Goal: Task Accomplishment & Management: Manage account settings

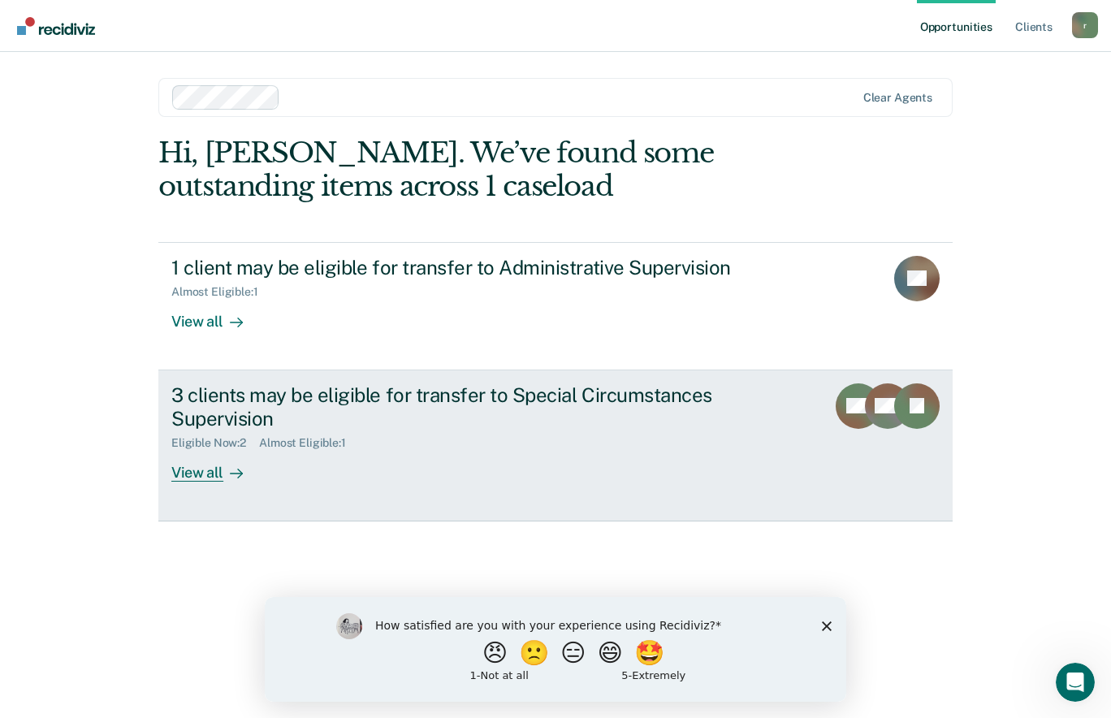
click at [194, 468] on div "View all" at bounding box center [216, 466] width 91 height 32
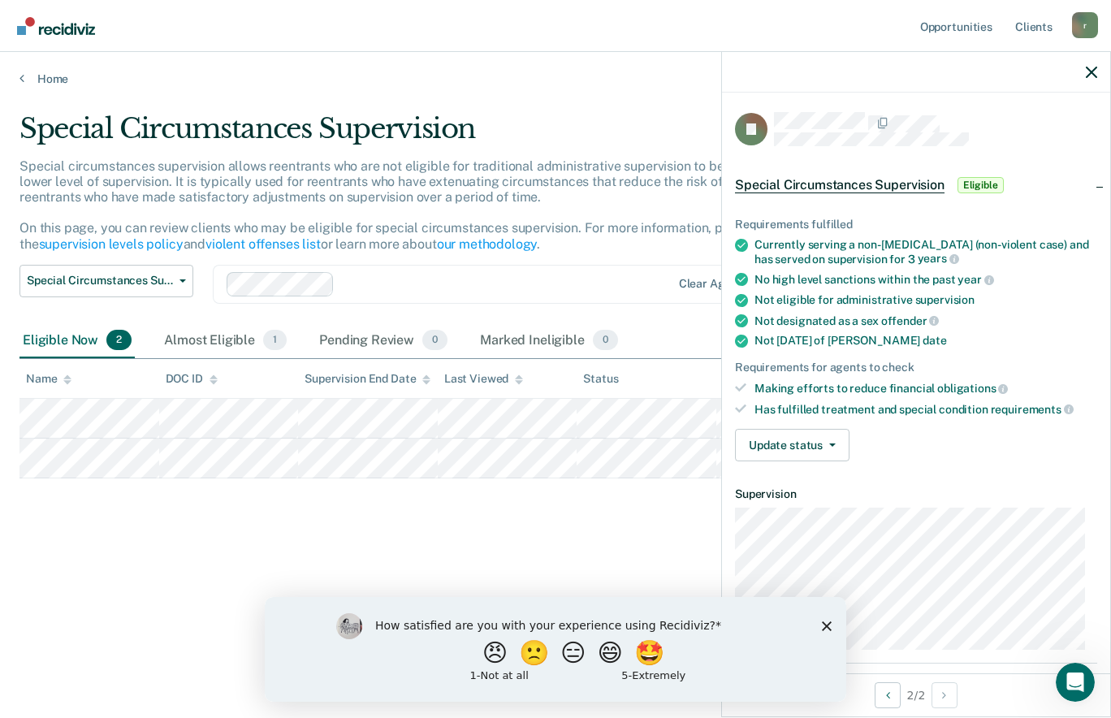
click at [826, 623] on icon "Close survey" at bounding box center [827, 626] width 10 height 10
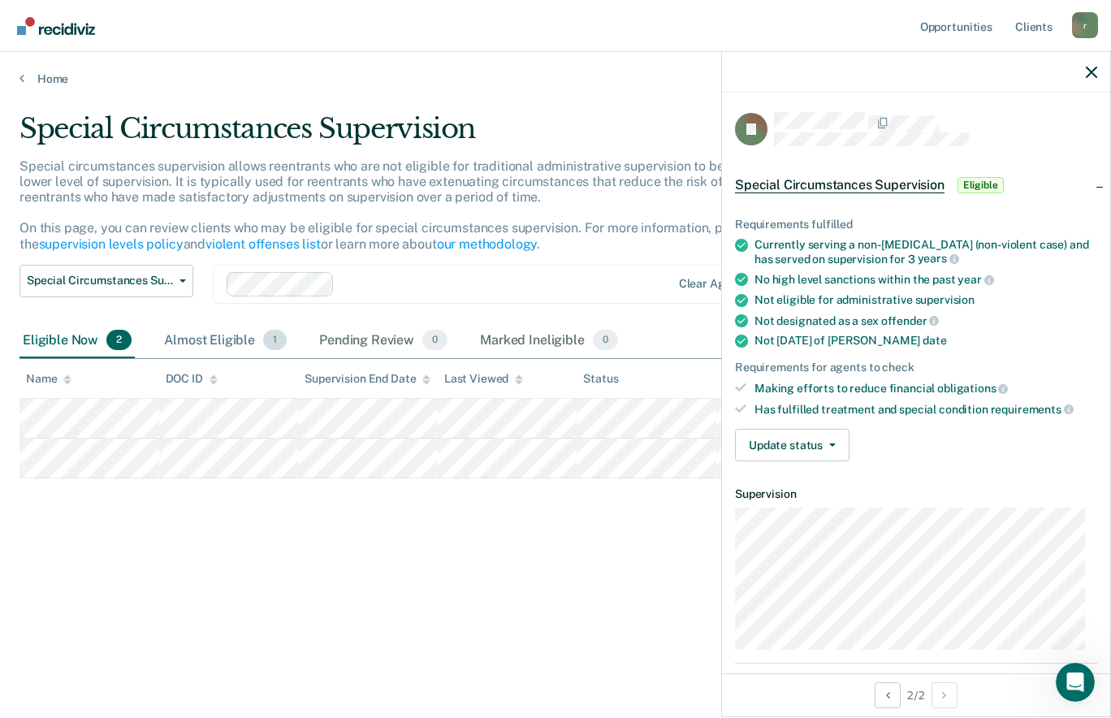
click at [240, 326] on div "Almost Eligible 1" at bounding box center [225, 341] width 129 height 36
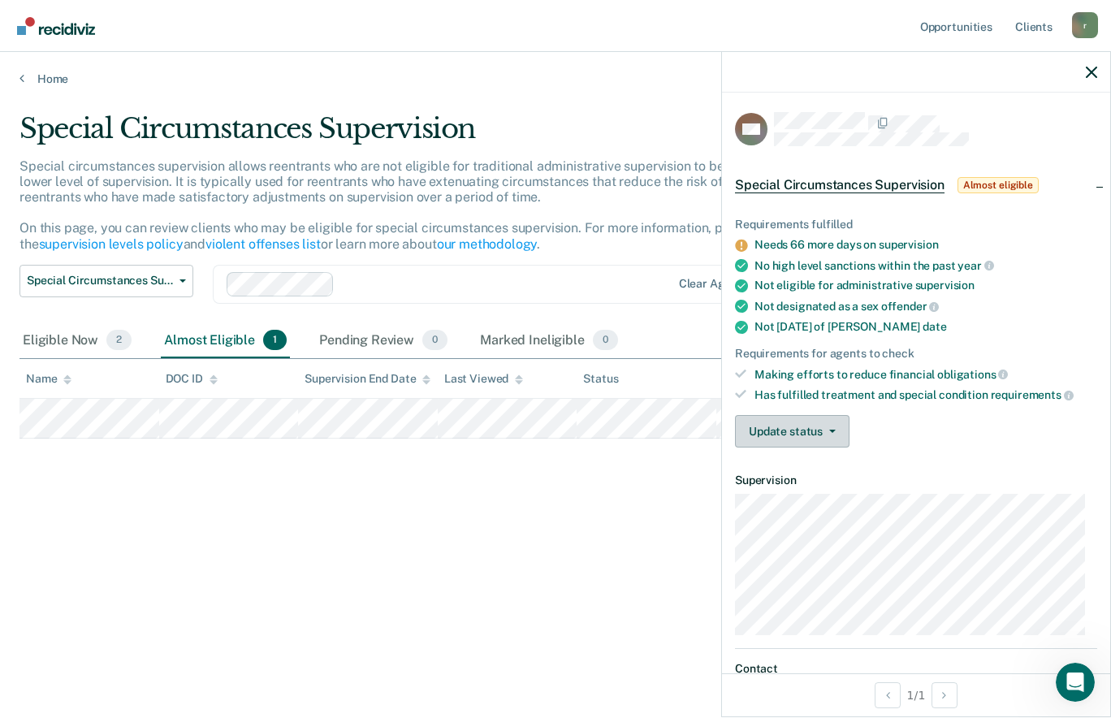
click at [829, 430] on icon "button" at bounding box center [832, 431] width 6 height 3
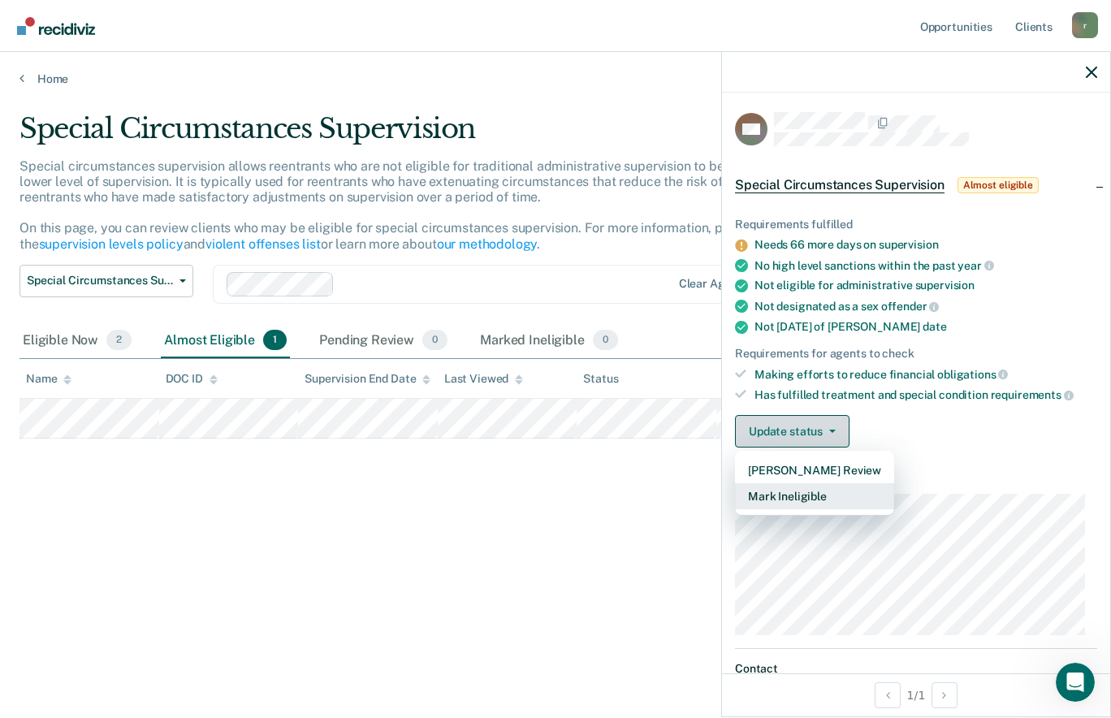
click at [816, 500] on button "Mark Ineligible" at bounding box center [814, 496] width 159 height 26
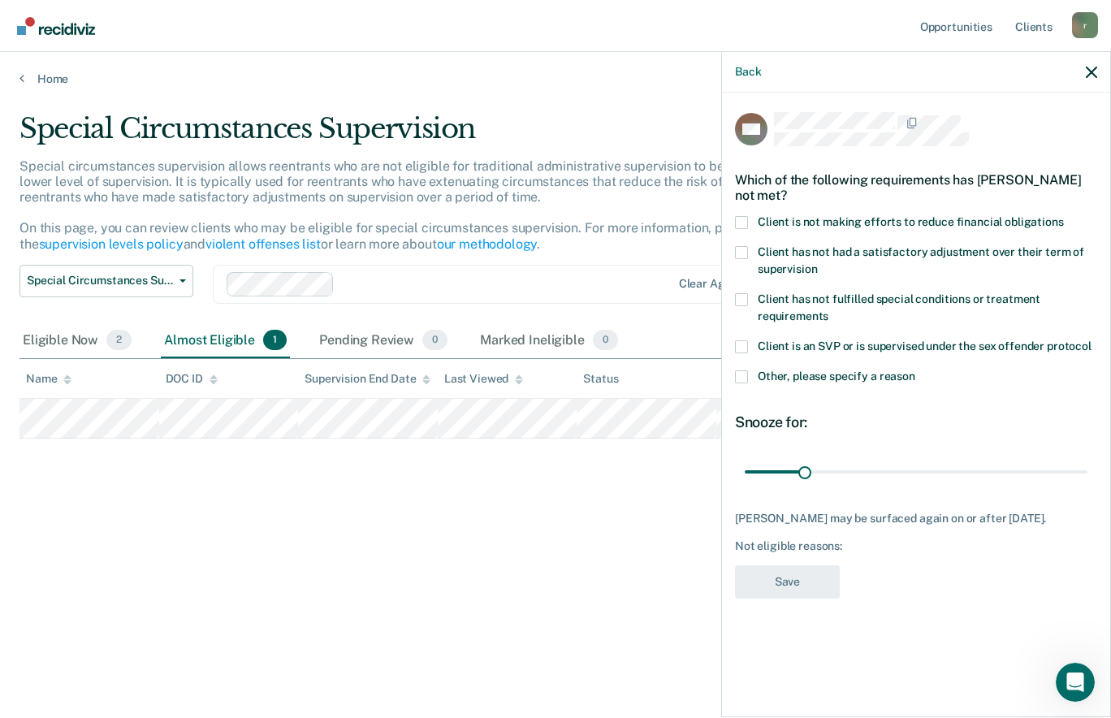
click at [742, 376] on span at bounding box center [741, 376] width 13 height 13
click at [916, 370] on input "Other, please specify a reason" at bounding box center [916, 370] width 0 height 0
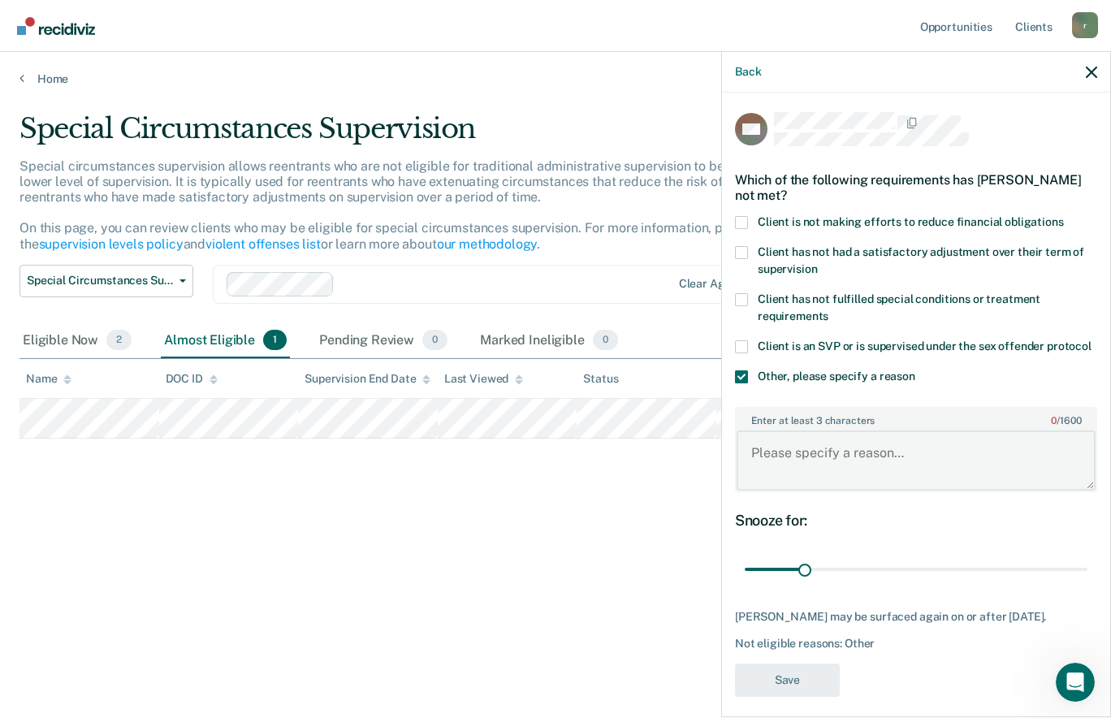
click at [781, 470] on textarea "Enter at least 3 characters 0 / 1600" at bounding box center [916, 461] width 359 height 60
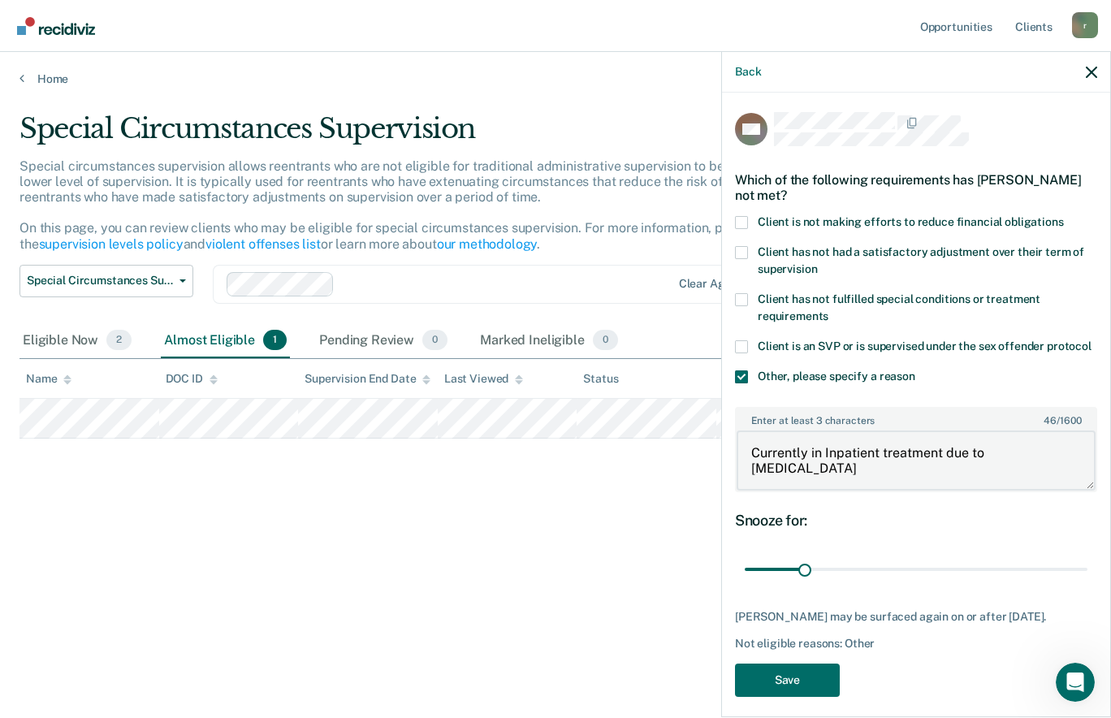
type textarea "Currently in Inpatient treatment due to [MEDICAL_DATA]."
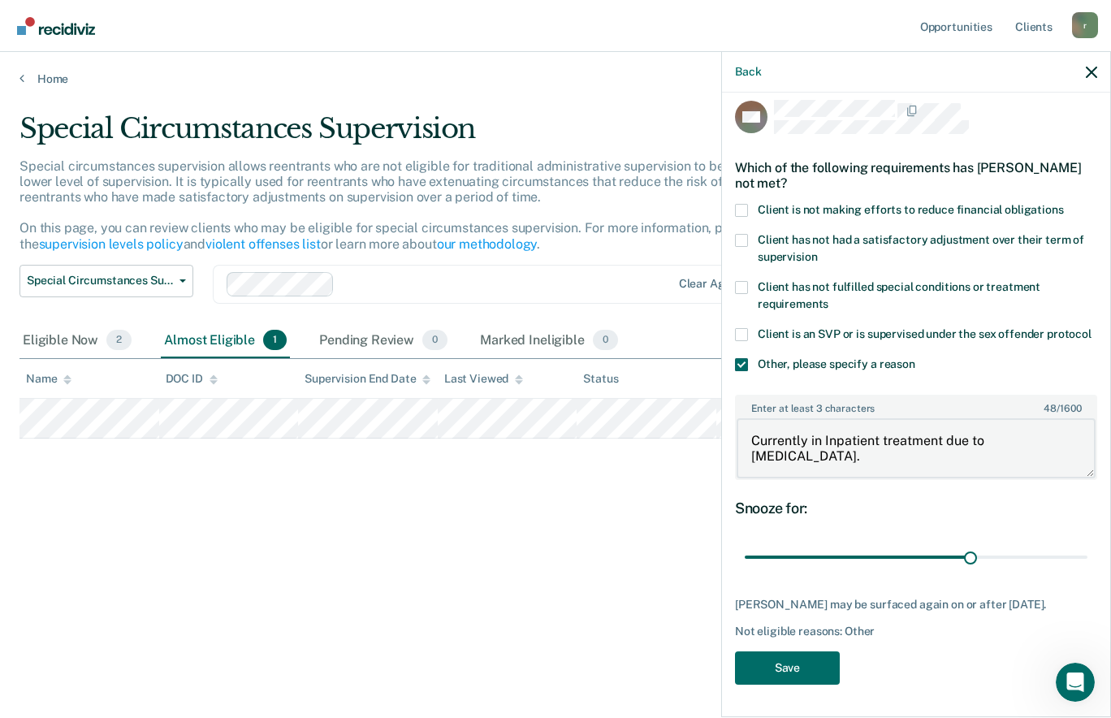
type input "174"
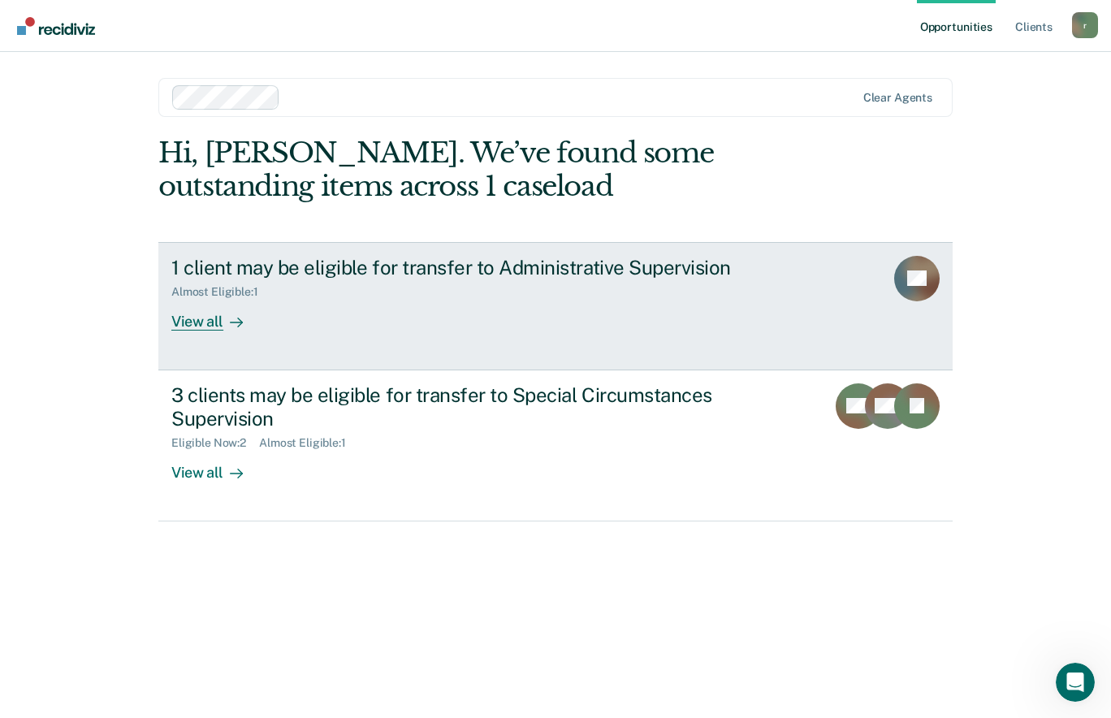
click at [222, 326] on div "View all" at bounding box center [216, 315] width 91 height 32
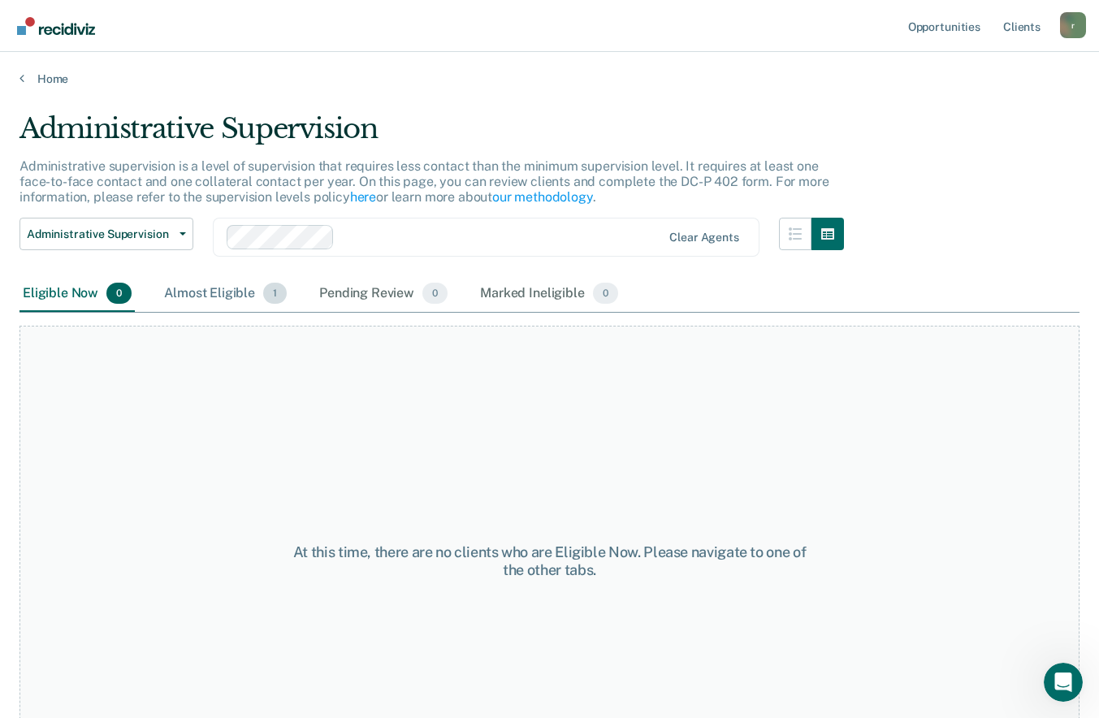
click at [273, 292] on span "1" at bounding box center [275, 293] width 24 height 21
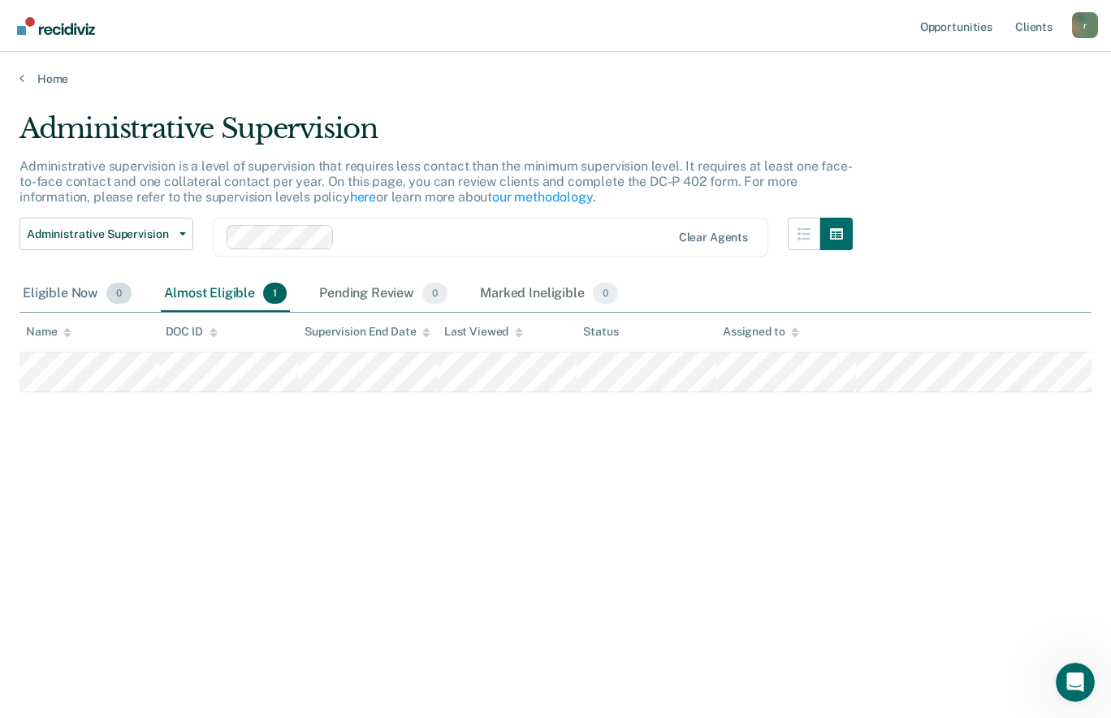
click at [118, 292] on span "0" at bounding box center [118, 293] width 25 height 21
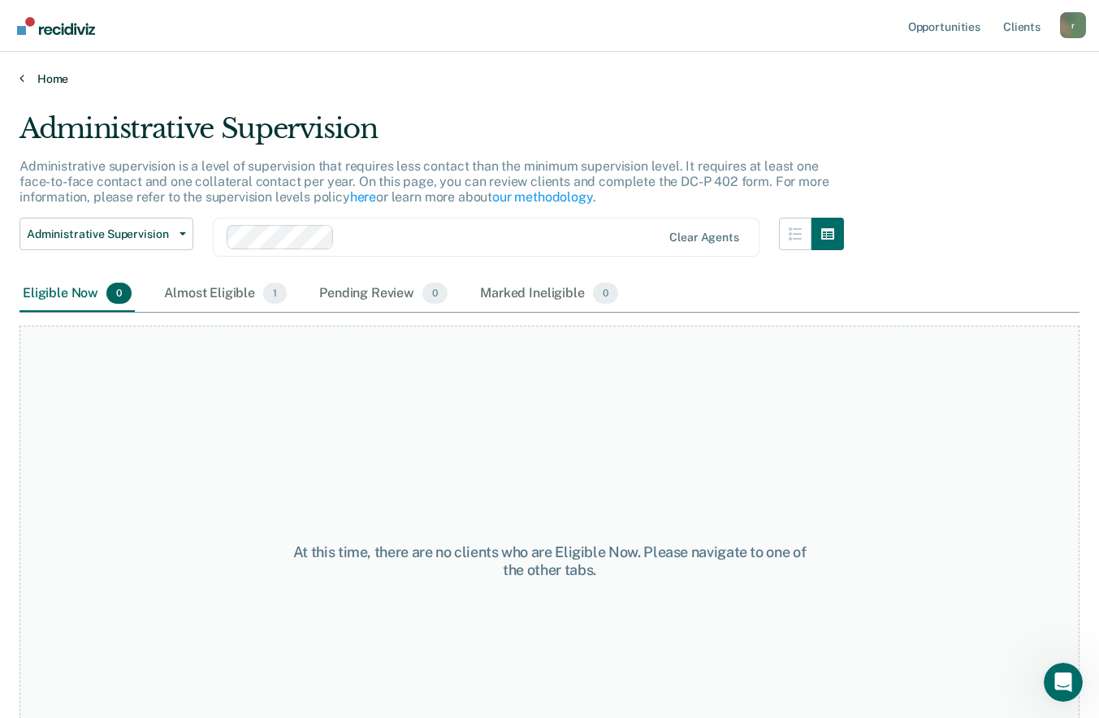
click at [35, 73] on link "Home" at bounding box center [549, 78] width 1060 height 15
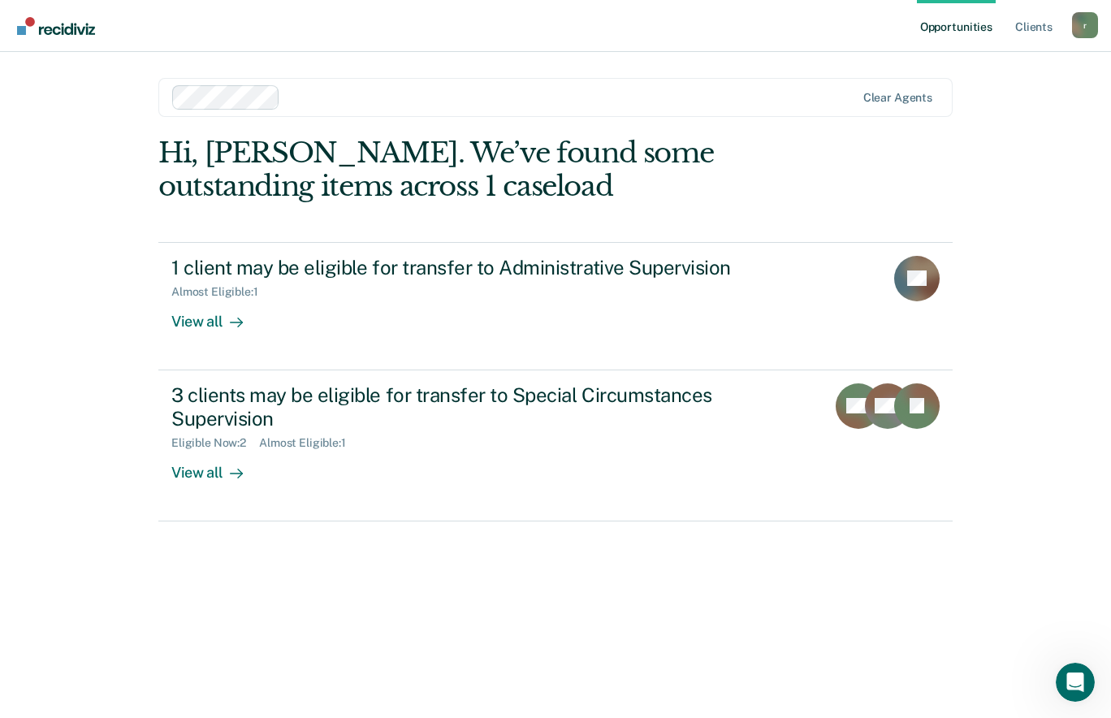
click at [533, 409] on div "3 clients may be eligible for transfer to Special Circumstances Supervision" at bounding box center [456, 406] width 570 height 47
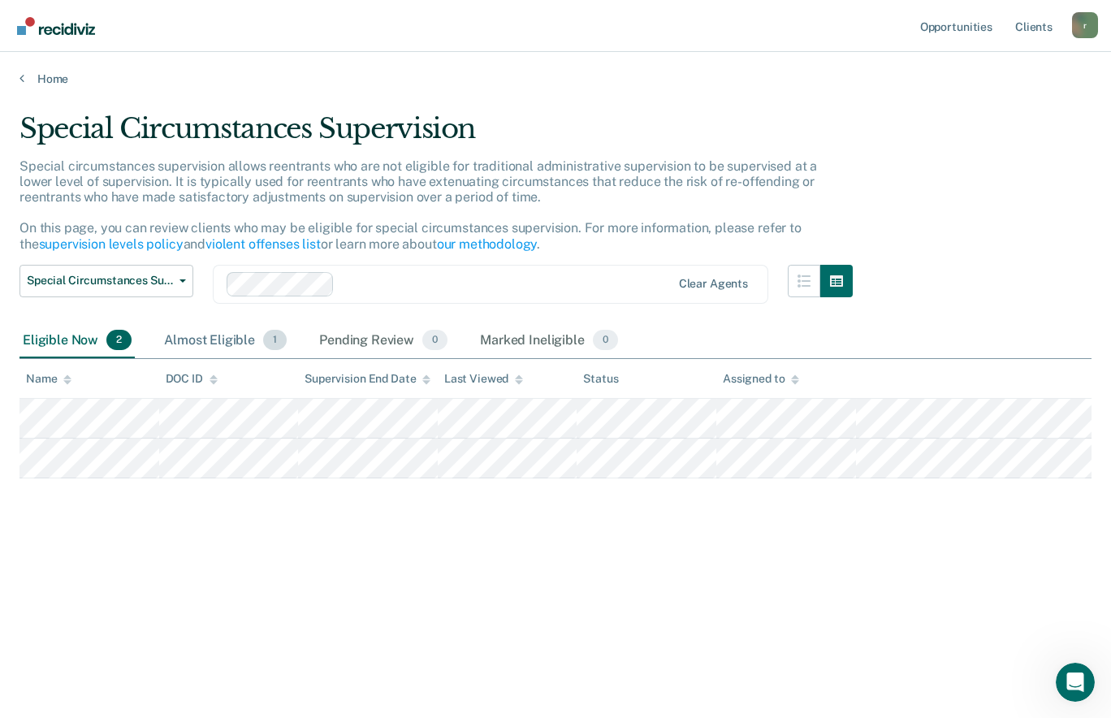
click at [274, 340] on span "1" at bounding box center [275, 340] width 24 height 21
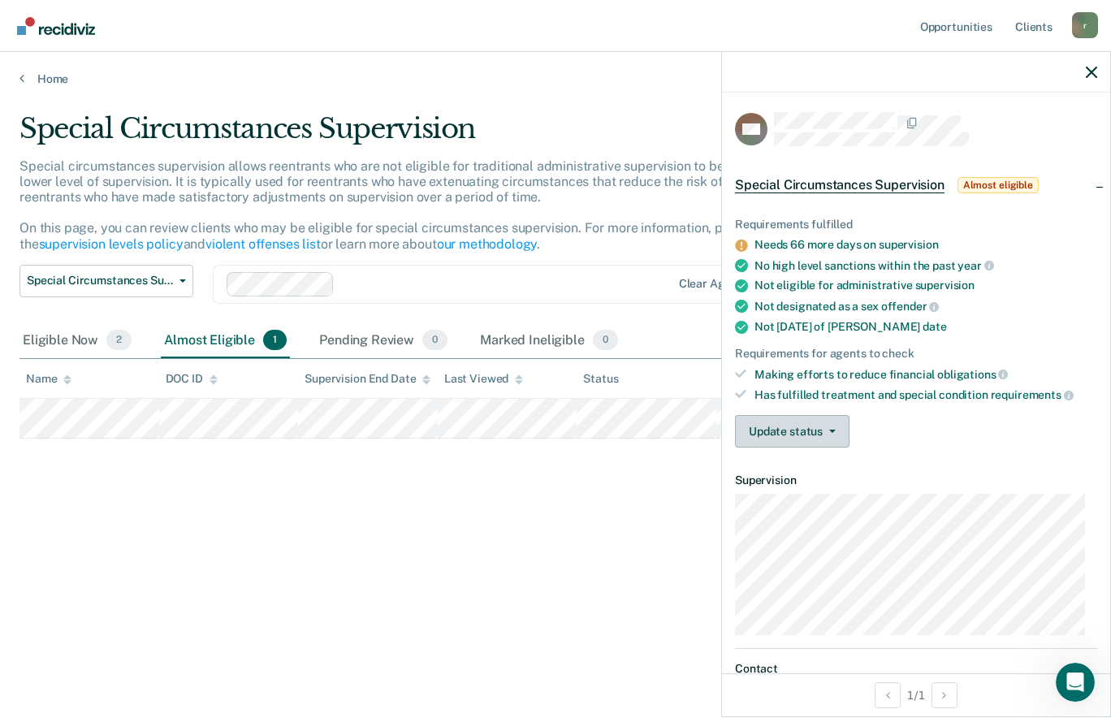
click at [827, 430] on span "button" at bounding box center [829, 431] width 13 height 3
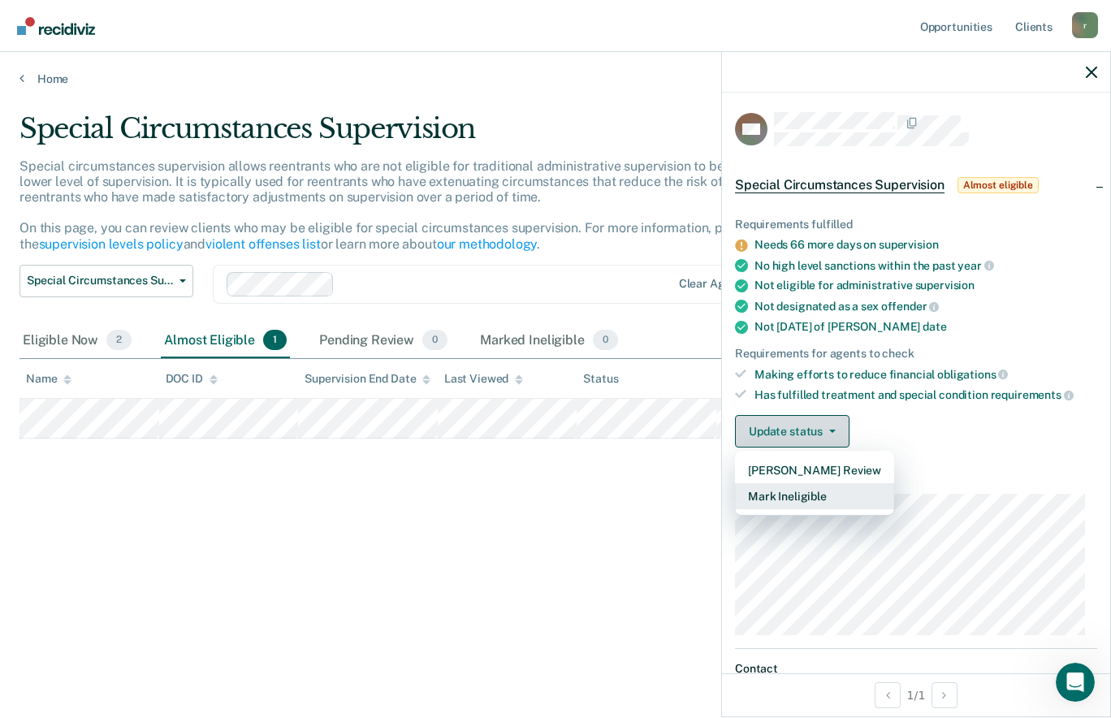
click at [855, 496] on button "Mark Ineligible" at bounding box center [814, 496] width 159 height 26
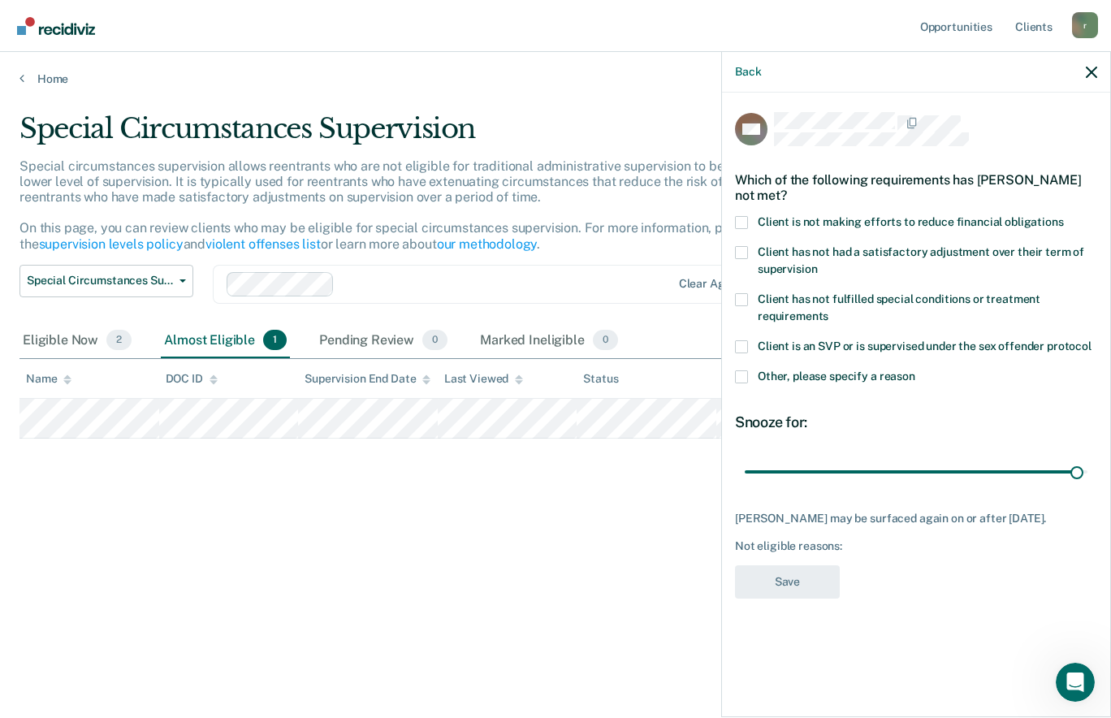
type input "178"
click at [745, 370] on span at bounding box center [741, 376] width 13 height 13
click at [916, 370] on input "Other, please specify a reason" at bounding box center [916, 370] width 0 height 0
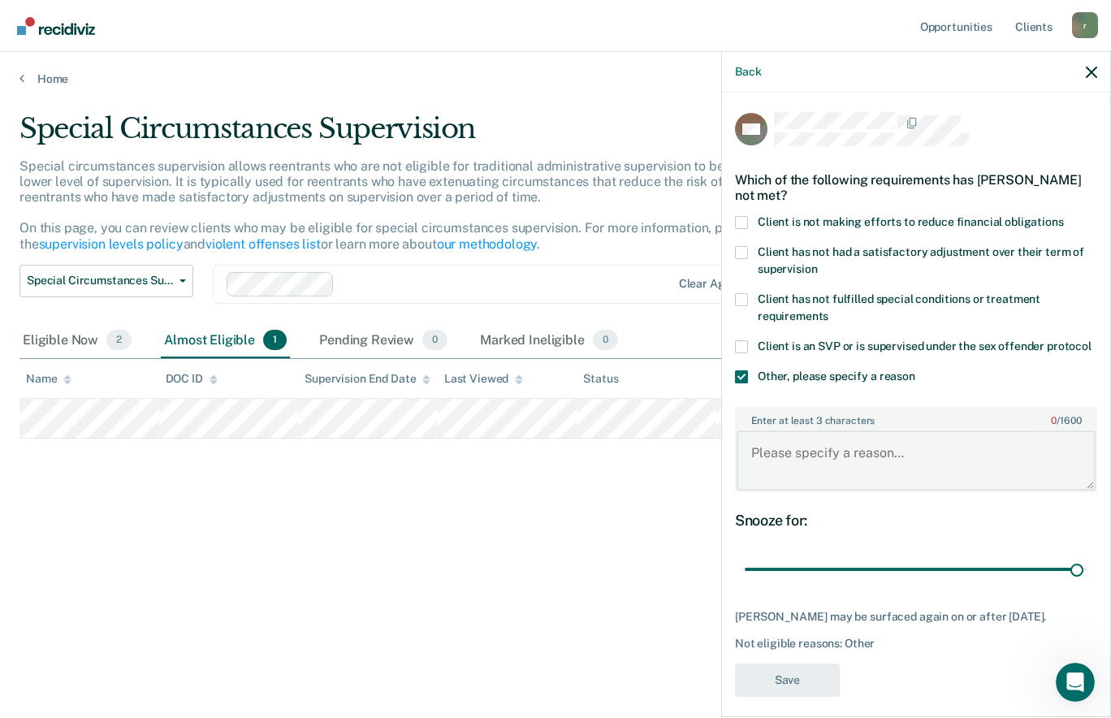
click at [791, 470] on textarea "Enter at least 3 characters 0 / 1600" at bounding box center [916, 461] width 359 height 60
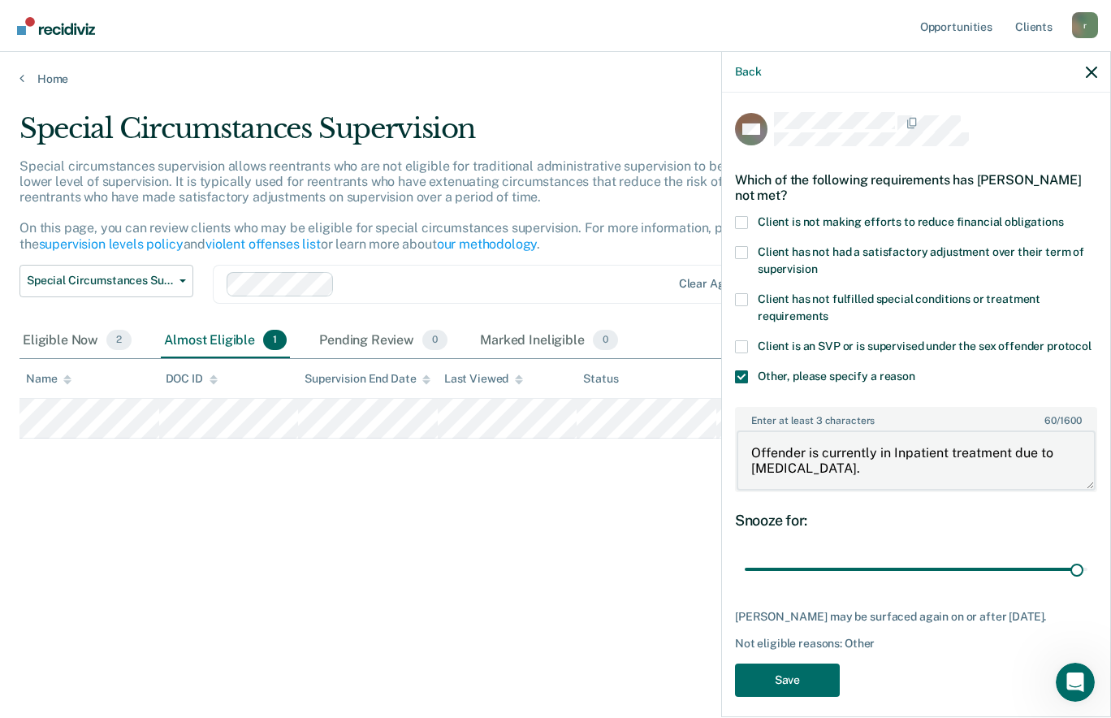
scroll to position [41, 0]
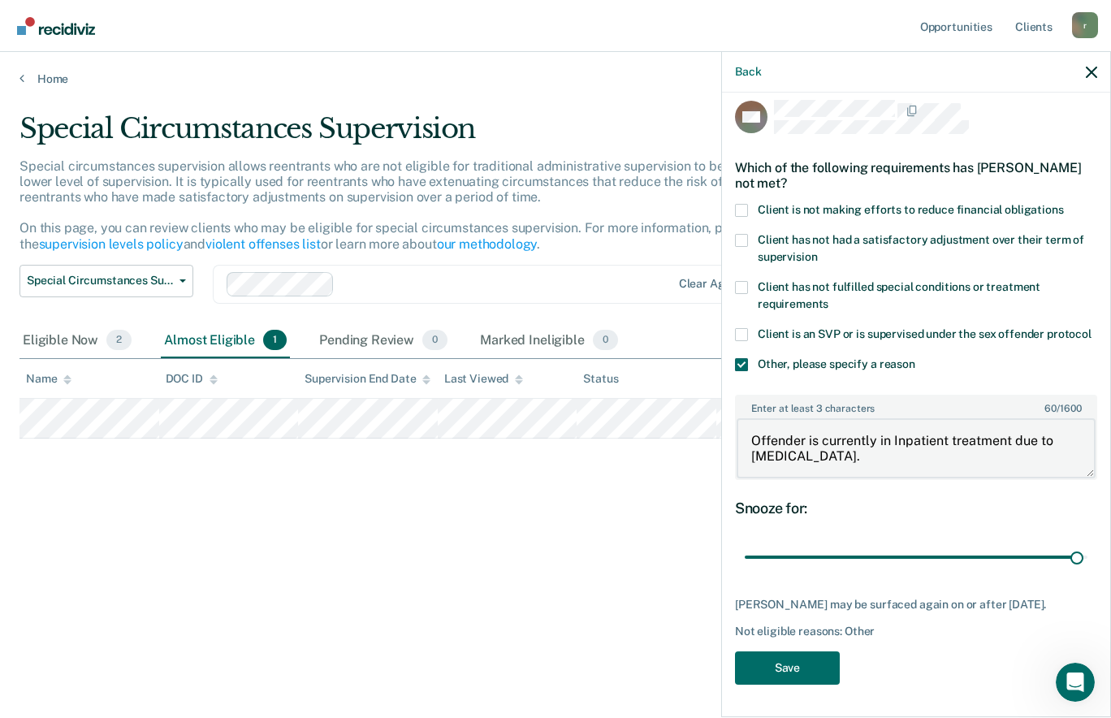
type textarea "Offender is currently in Inpatient treatment due to [MEDICAL_DATA]."
click at [799, 671] on button "Save" at bounding box center [787, 668] width 105 height 33
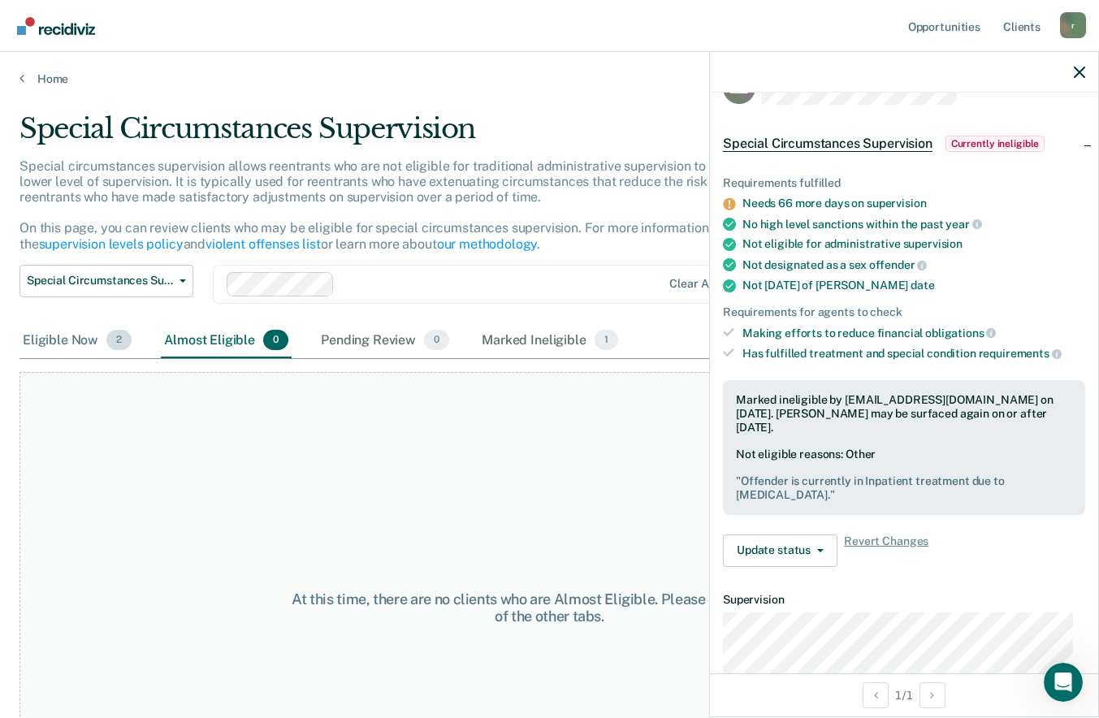
click at [89, 341] on div "Eligible Now 2" at bounding box center [76, 341] width 115 height 36
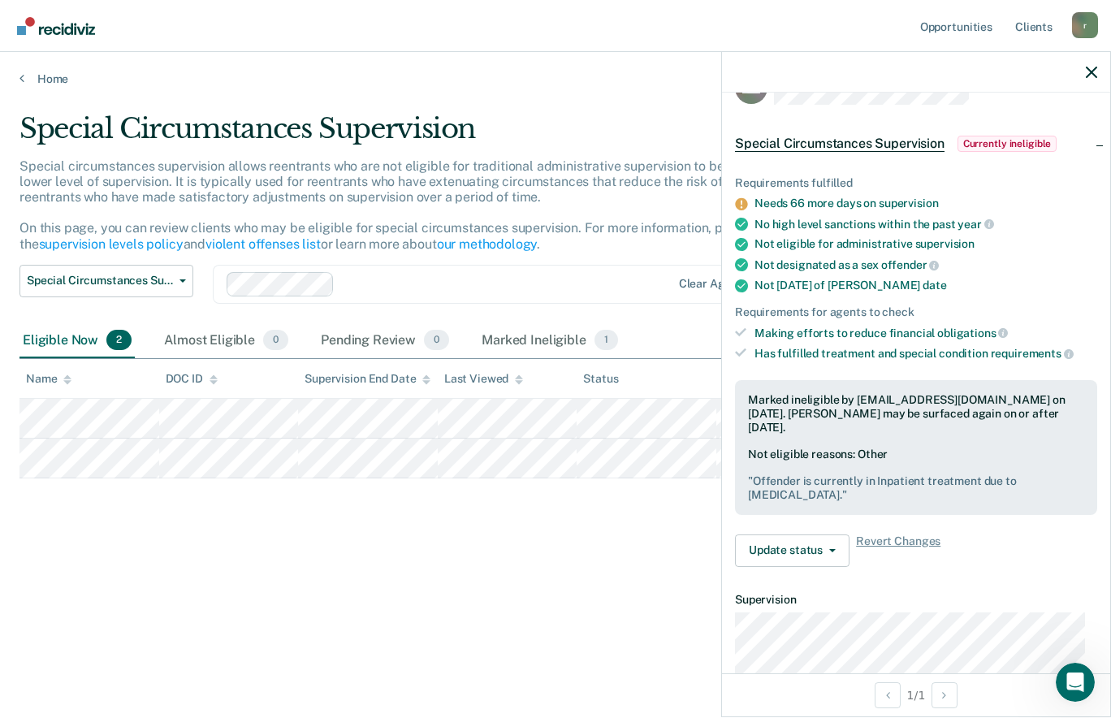
click at [1088, 71] on icon "button" at bounding box center [1091, 72] width 11 height 11
